Goal: Information Seeking & Learning: Learn about a topic

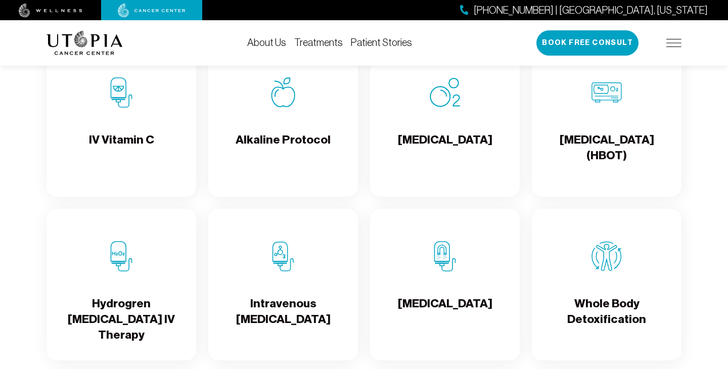
scroll to position [1054, 0]
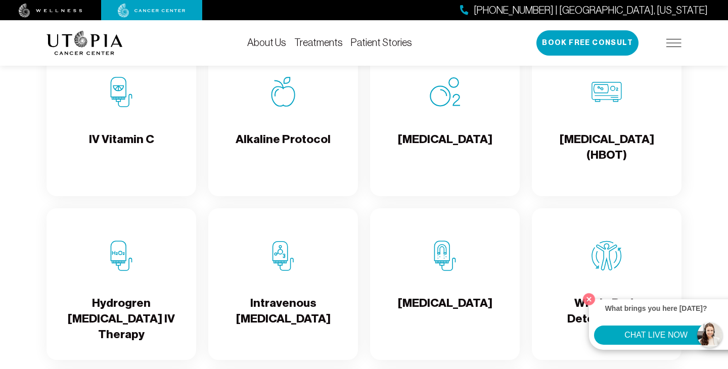
click at [473, 185] on div "[MEDICAL_DATA]" at bounding box center [445, 121] width 150 height 152
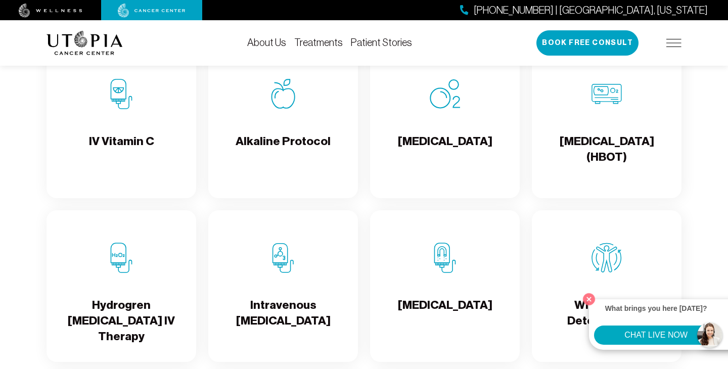
scroll to position [1054, 0]
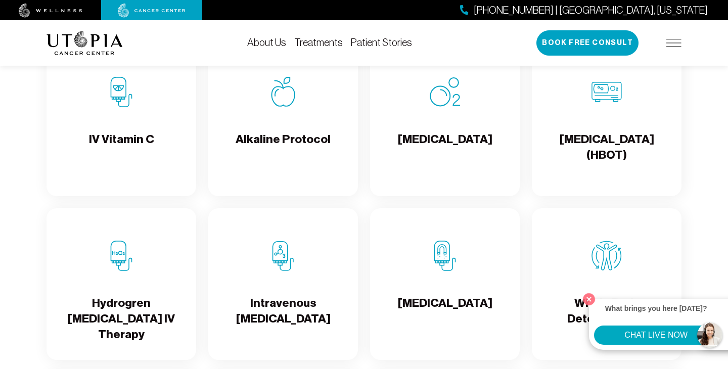
click at [450, 152] on h4 "[MEDICAL_DATA]" at bounding box center [445, 147] width 95 height 33
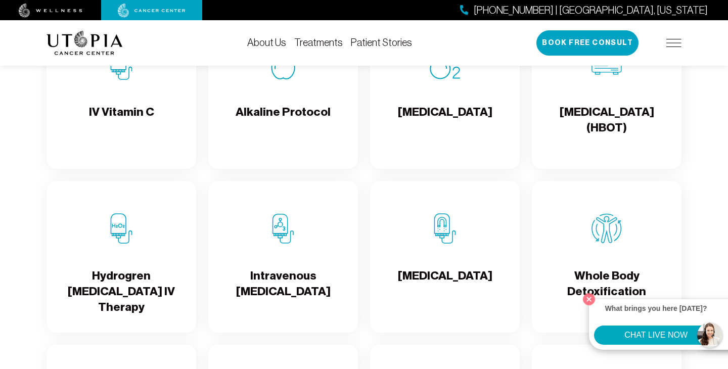
scroll to position [1078, 0]
